Goal: Task Accomplishment & Management: Manage account settings

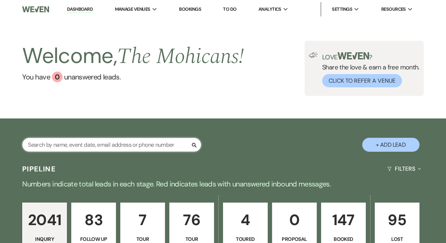
click at [121, 141] on input "text" at bounding box center [111, 145] width 179 height 14
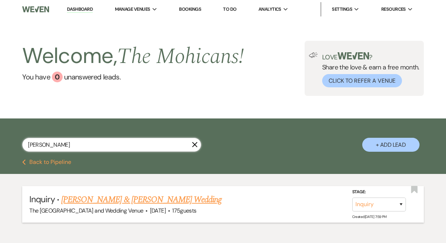
type input "[PERSON_NAME]"
click at [171, 202] on link "[PERSON_NAME] & [PERSON_NAME] Wedding" at bounding box center [141, 199] width 160 height 13
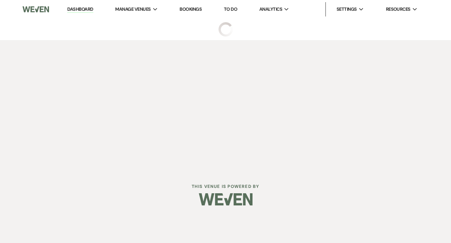
select select "5"
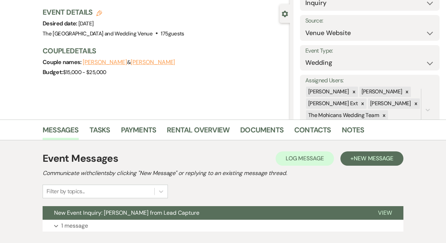
scroll to position [106, 0]
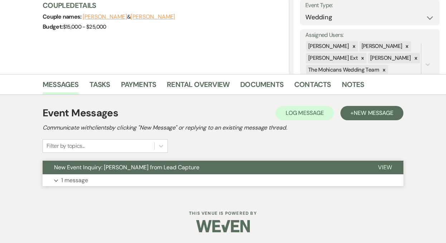
click at [70, 181] on p "1 message" at bounding box center [74, 180] width 27 height 9
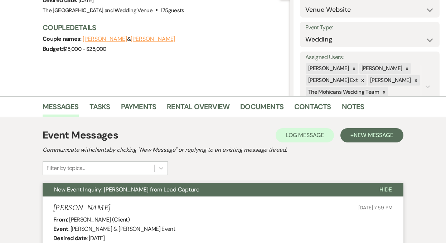
scroll to position [0, 0]
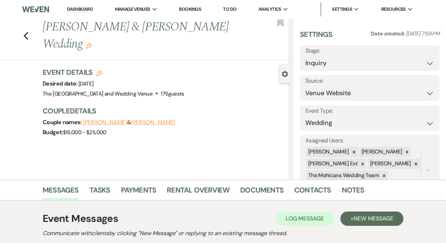
click at [82, 7] on link "Dashboard" at bounding box center [80, 9] width 26 height 7
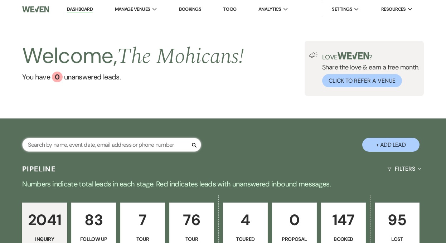
click at [119, 144] on input "text" at bounding box center [111, 145] width 179 height 14
paste input "6147462251"
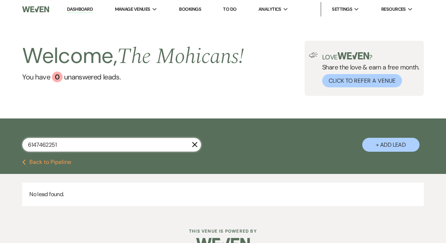
type input "6147462251"
click at [194, 144] on use "button" at bounding box center [194, 144] width 5 height 5
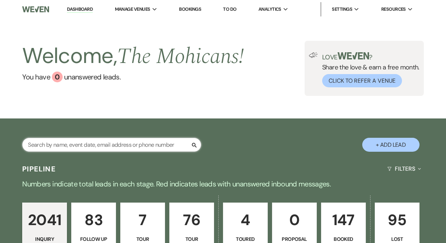
click at [123, 144] on input "text" at bounding box center [111, 145] width 179 height 14
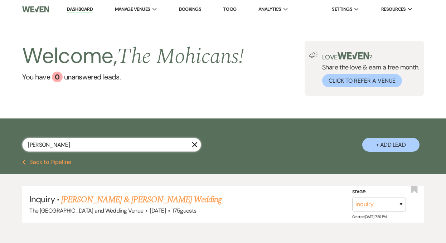
type input "[PERSON_NAME]"
click at [134, 202] on link "[PERSON_NAME] & [PERSON_NAME] Wedding" at bounding box center [141, 199] width 160 height 13
select select "5"
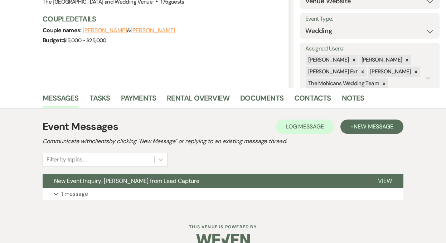
scroll to position [106, 0]
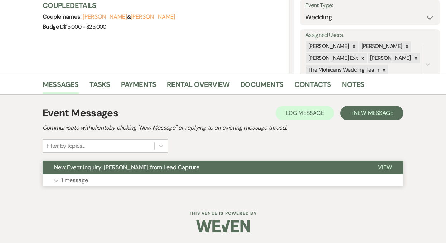
click at [77, 180] on p "1 message" at bounding box center [74, 180] width 27 height 9
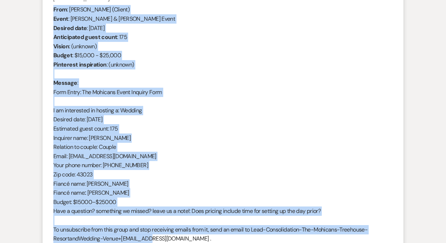
scroll to position [298, 0]
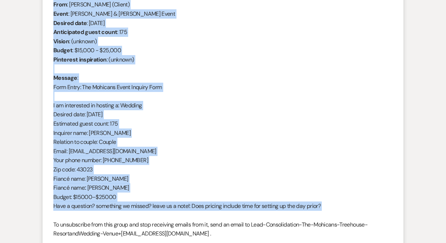
drag, startPoint x: 54, startPoint y: 95, endPoint x: 160, endPoint y: 216, distance: 161.2
click at [160, 216] on div "From : [PERSON_NAME] (Client) Event : [PERSON_NAME] & [PERSON_NAME] Event Desir…" at bounding box center [222, 123] width 339 height 247
copy div "From : [PERSON_NAME] (Client) Event : [PERSON_NAME] & [PERSON_NAME] Event Desir…"
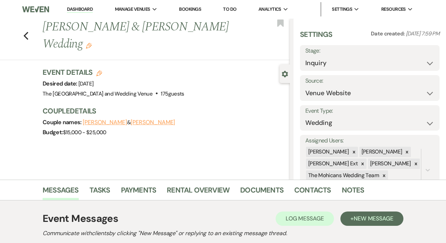
click at [85, 10] on link "Dashboard" at bounding box center [80, 9] width 26 height 7
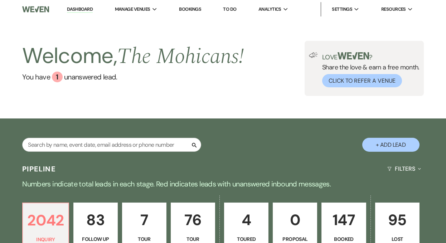
scroll to position [132, 0]
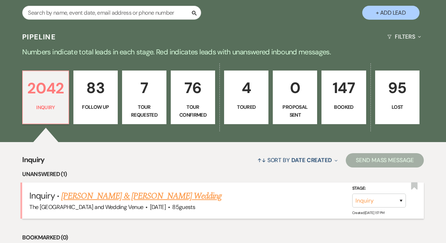
click at [124, 196] on link "[PERSON_NAME] & [PERSON_NAME] Wedding" at bounding box center [141, 196] width 160 height 13
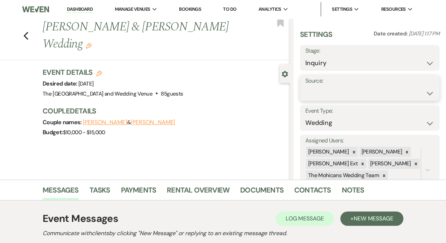
click at [350, 93] on select "Weven Venue Website Instagram Facebook Pinterest Google The Knot Wedding Wire H…" at bounding box center [369, 93] width 129 height 14
select select "5"
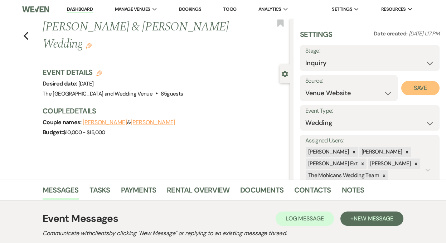
click at [409, 90] on button "Save" at bounding box center [420, 88] width 38 height 14
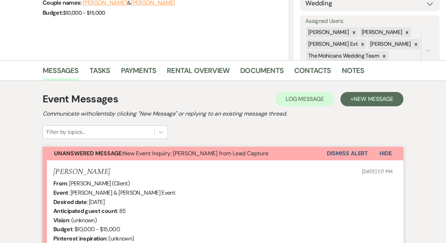
scroll to position [142, 0]
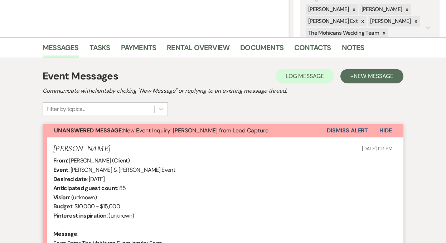
click at [341, 132] on button "Dismiss Alert" at bounding box center [347, 131] width 41 height 14
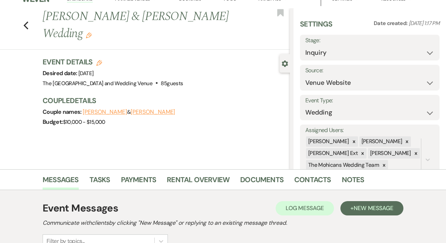
scroll to position [0, 0]
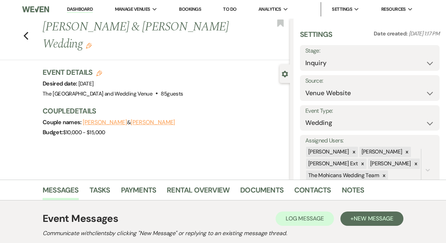
click at [79, 10] on link "Dashboard" at bounding box center [80, 9] width 26 height 7
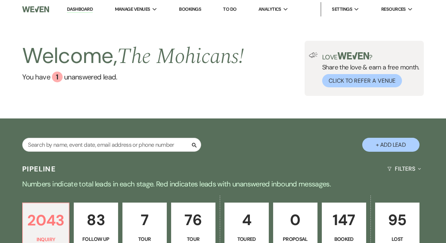
scroll to position [288, 0]
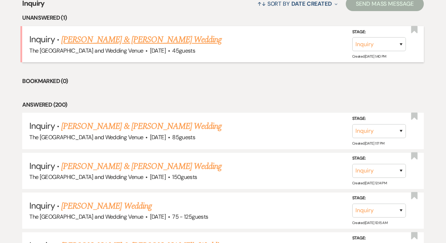
click at [121, 43] on link "[PERSON_NAME] & [PERSON_NAME] Wedding" at bounding box center [141, 39] width 160 height 13
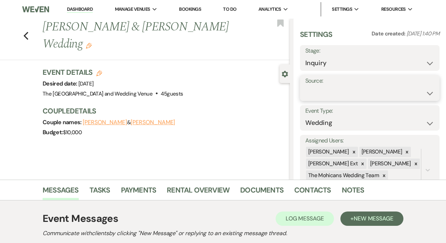
click at [333, 92] on select "Weven Venue Website Instagram Facebook Pinterest Google The Knot Wedding Wire H…" at bounding box center [369, 93] width 129 height 14
select select "5"
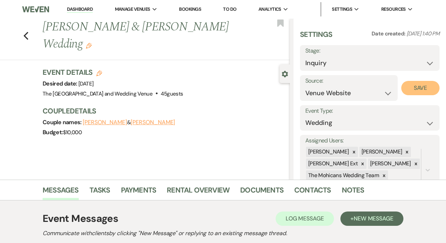
click at [410, 89] on button "Save" at bounding box center [420, 88] width 38 height 14
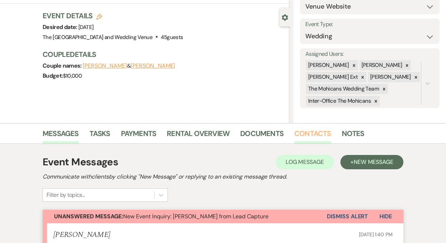
scroll to position [59, 0]
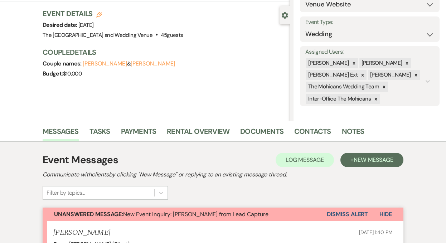
click at [332, 219] on button "Dismiss Alert" at bounding box center [347, 214] width 41 height 14
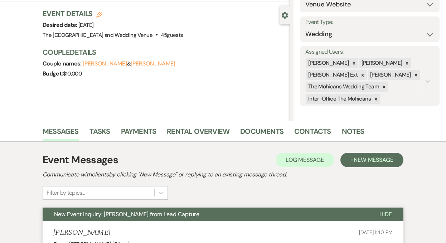
scroll to position [0, 0]
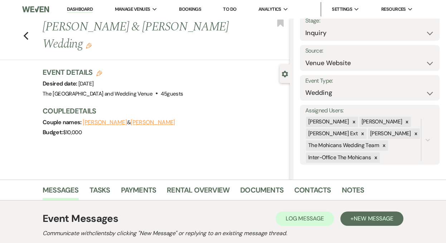
click at [81, 11] on link "Dashboard" at bounding box center [80, 9] width 26 height 7
